Goal: Task Accomplishment & Management: Manage account settings

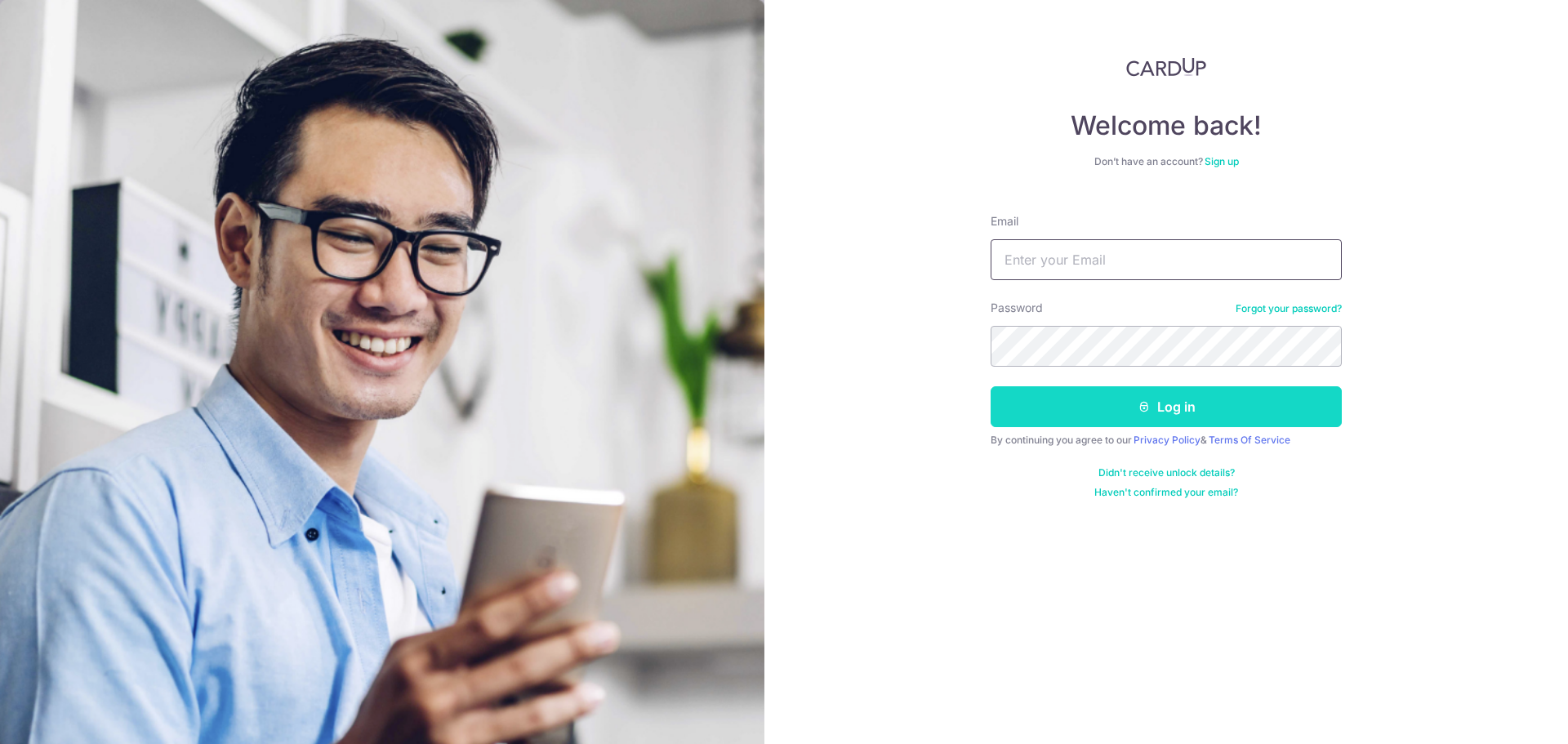
type input "[EMAIL_ADDRESS][MEDICAL_DATA][DOMAIN_NAME]"
click at [1144, 417] on button "Log in" at bounding box center [1166, 406] width 351 height 41
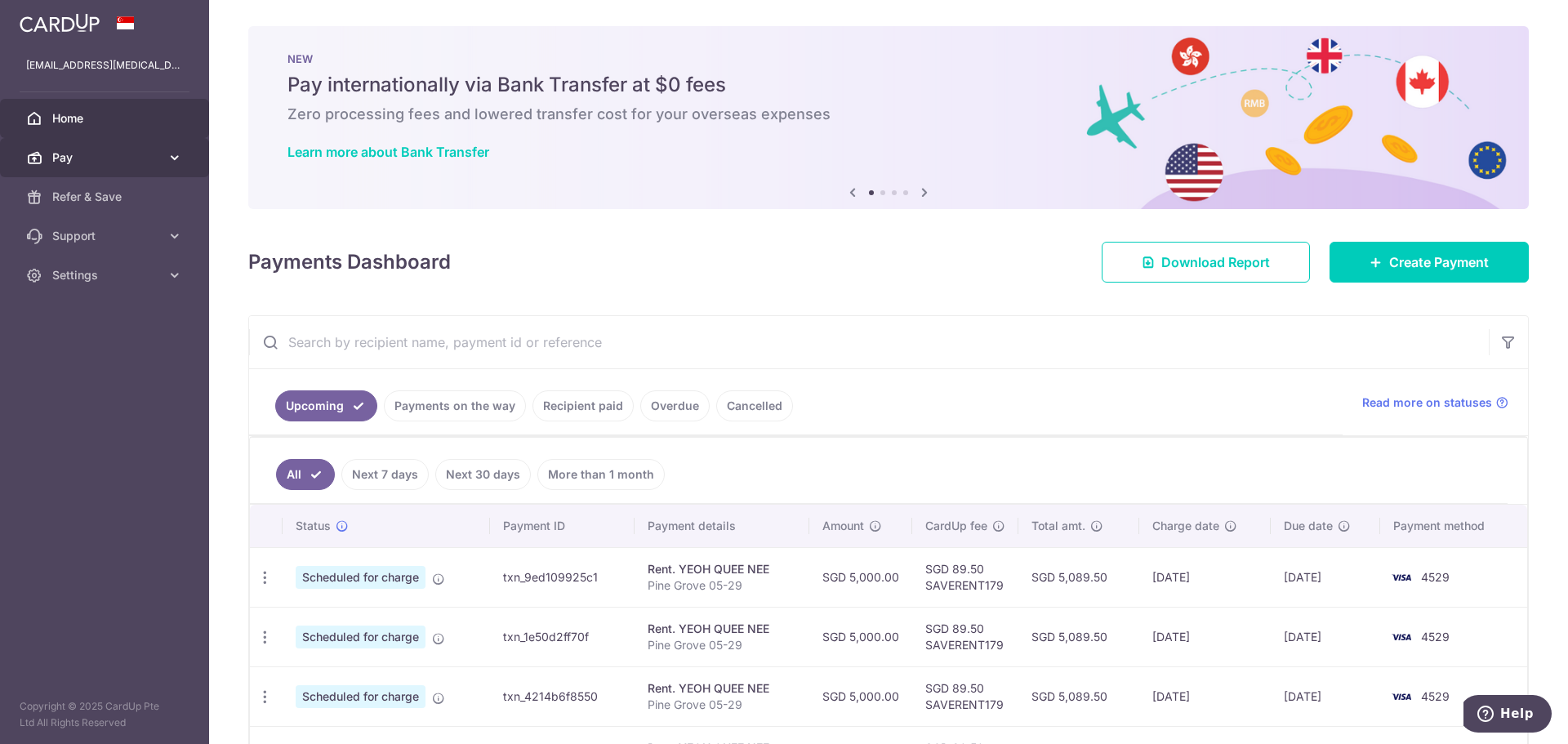
click at [100, 155] on span "Pay" at bounding box center [106, 158] width 108 height 17
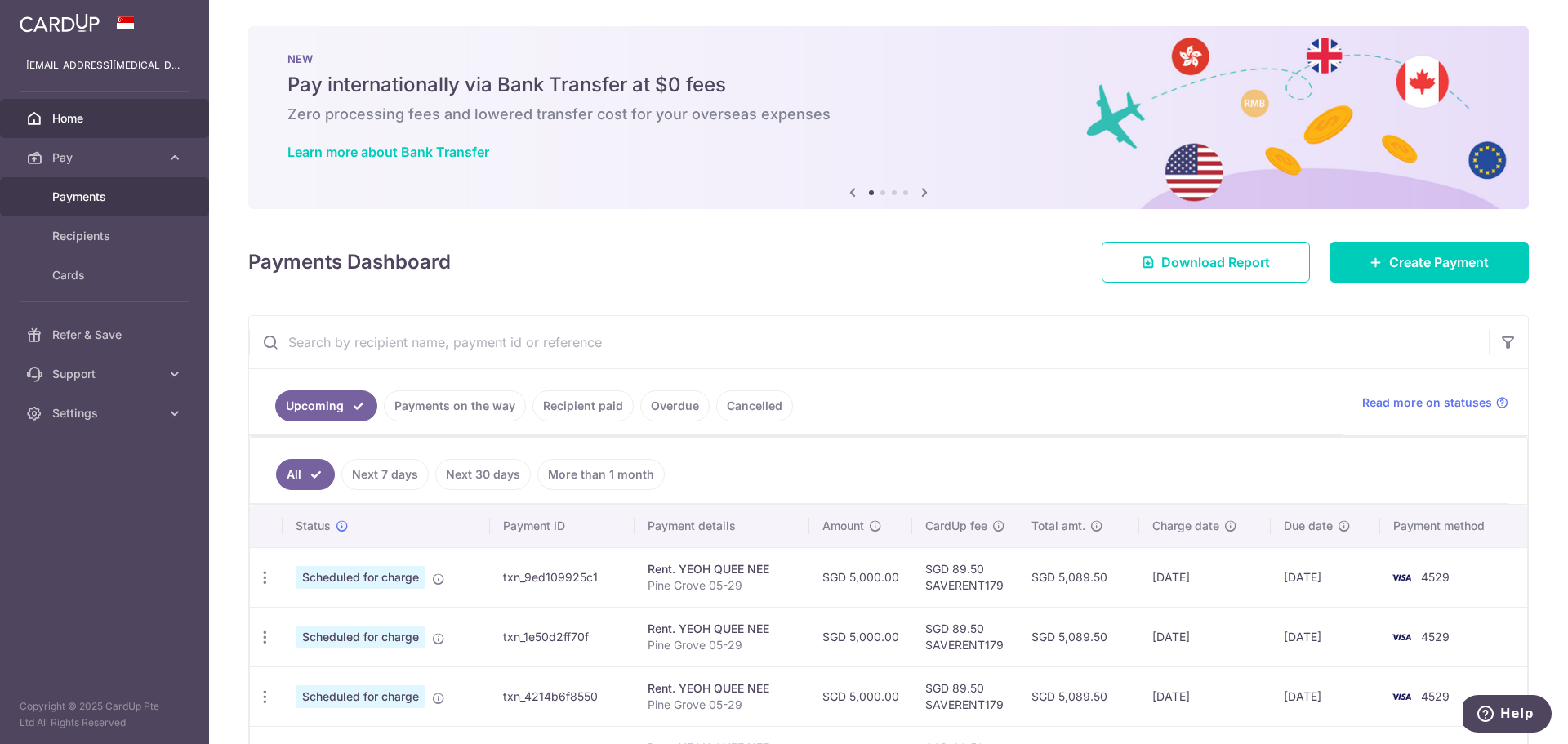
click at [106, 207] on link "Payments" at bounding box center [105, 196] width 209 height 39
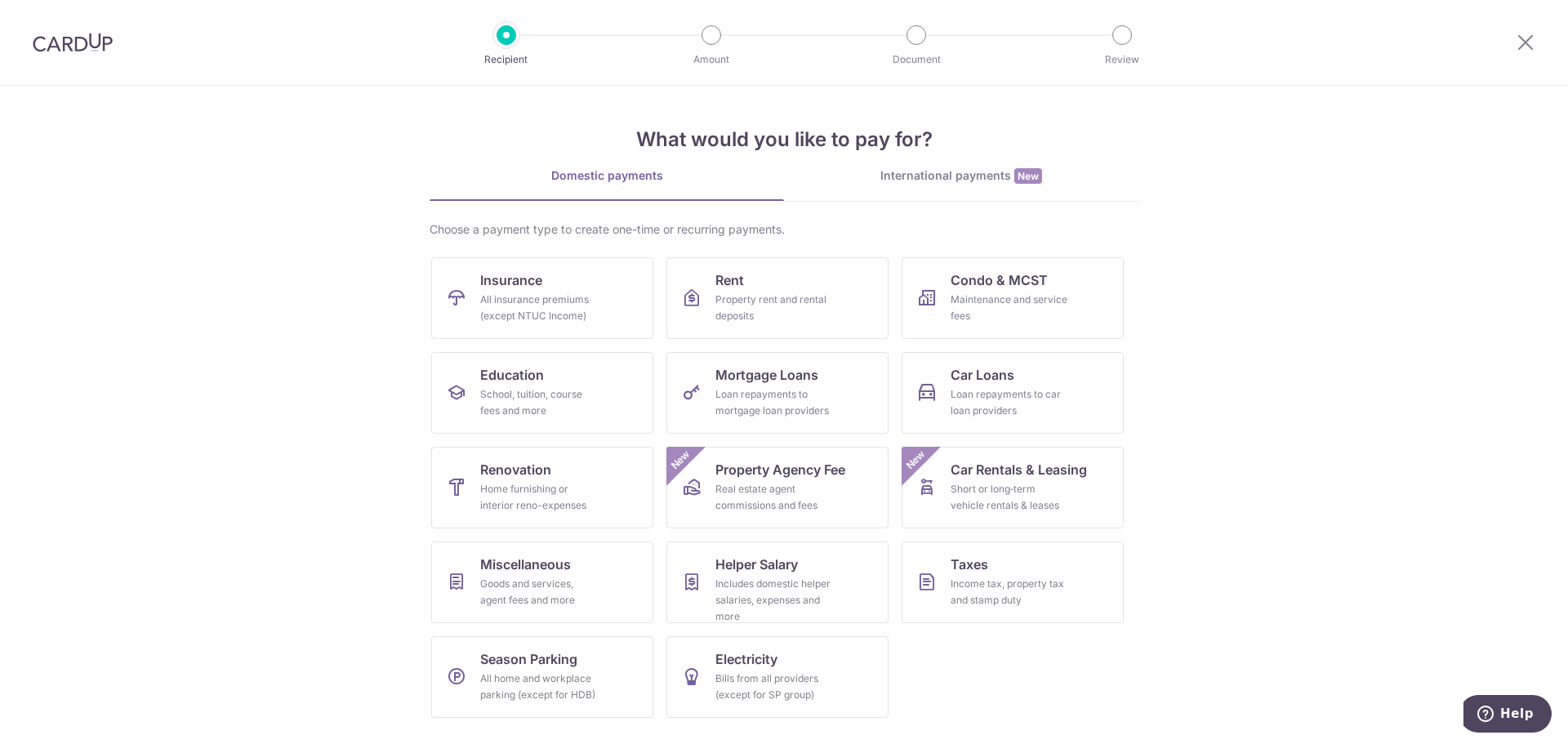
click at [71, 46] on img at bounding box center [72, 42] width 80 height 20
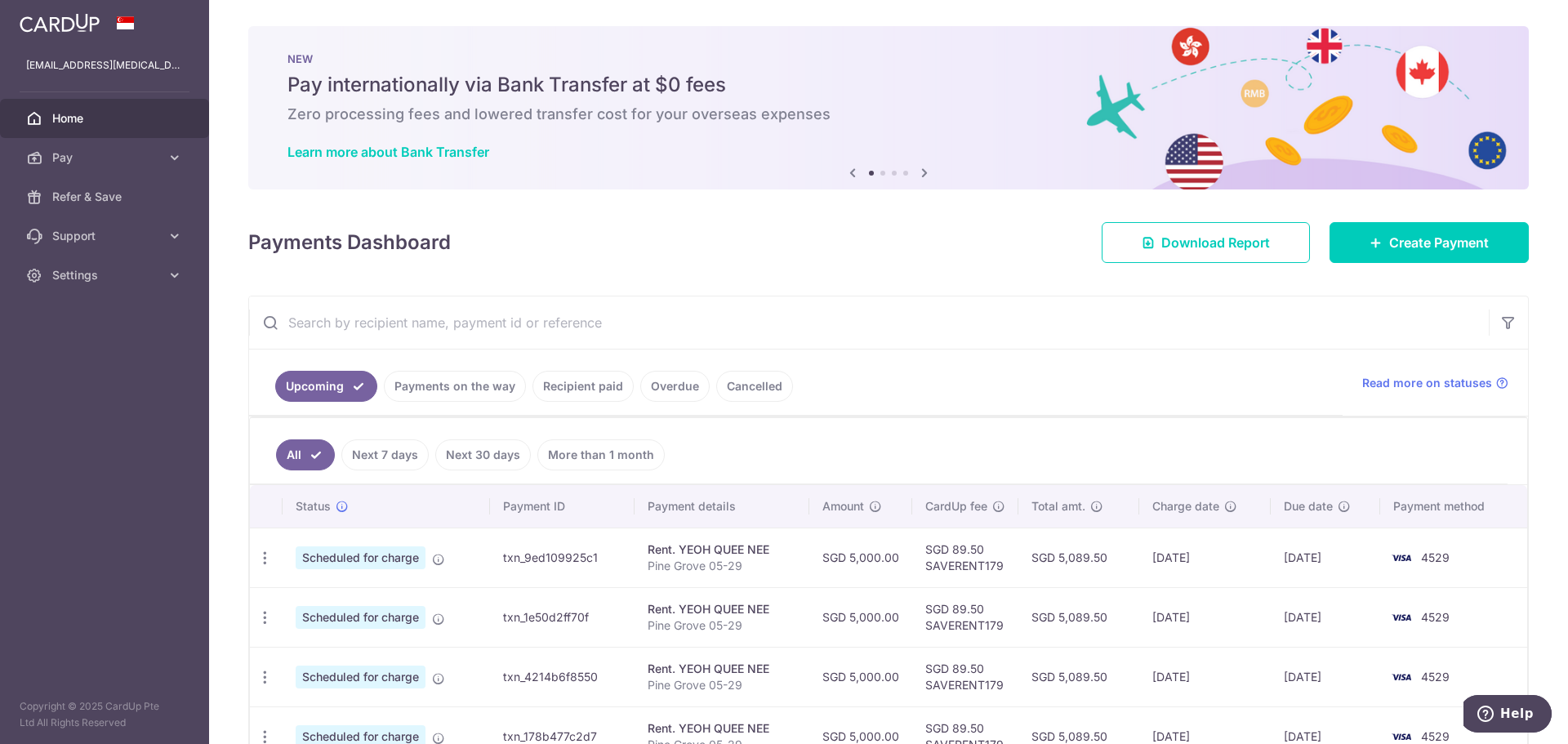
click at [567, 391] on link "Recipient paid" at bounding box center [583, 385] width 101 height 31
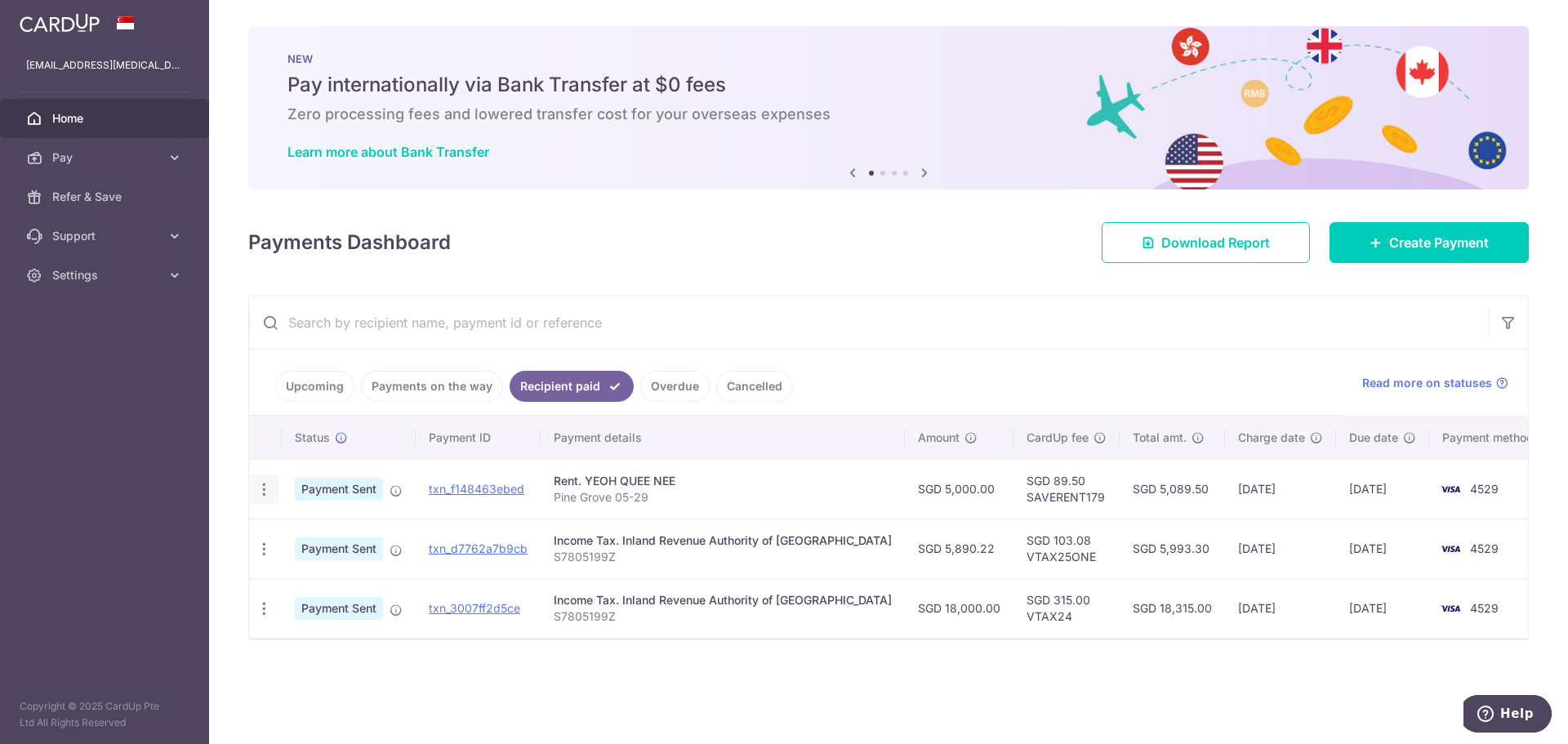
click at [261, 482] on icon "button" at bounding box center [264, 489] width 17 height 17
click at [321, 525] on link "PDF Receipt" at bounding box center [335, 534] width 170 height 39
click at [130, 290] on link "Settings" at bounding box center [105, 275] width 209 height 39
click at [79, 355] on span "Logout" at bounding box center [106, 354] width 108 height 17
